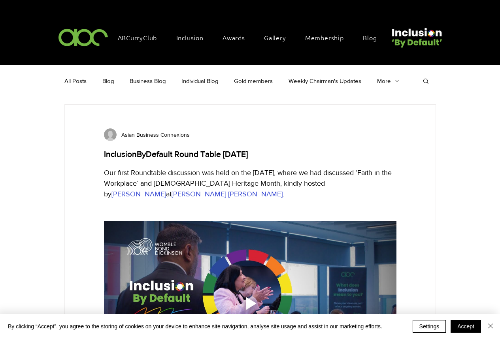
scroll to position [284, 0]
